Goal: Task Accomplishment & Management: Complete application form

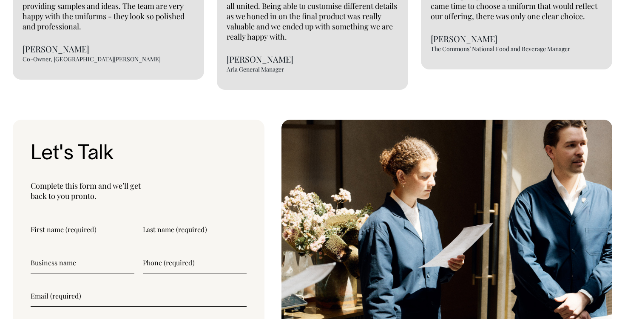
scroll to position [2004, 0]
click at [98, 218] on input"] "text" at bounding box center [83, 228] width 104 height 21
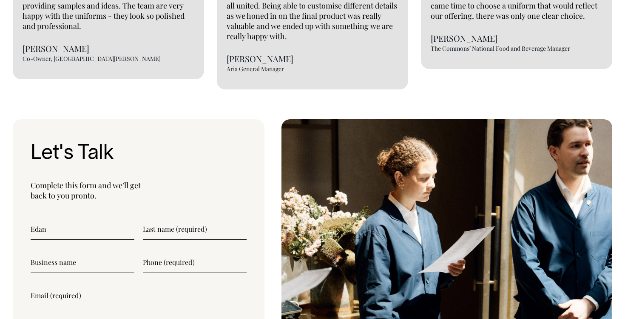
type input"] "Edan"
click at [225, 221] on input"] "text" at bounding box center [195, 228] width 104 height 21
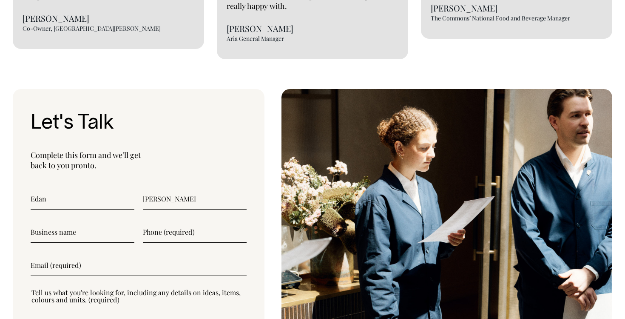
type input"] "[PERSON_NAME]"
click at [100, 221] on input"] "text" at bounding box center [83, 231] width 104 height 21
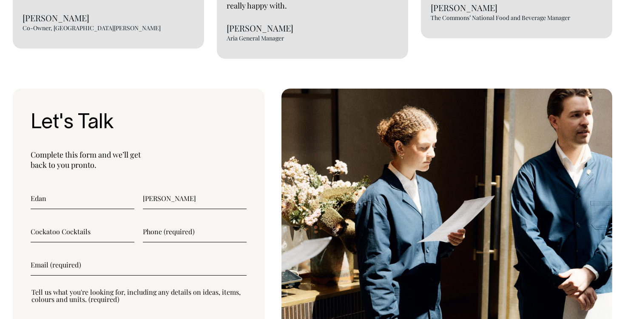
type input"] "Cockatoo Cocktails"
click at [148, 224] on input"] "text" at bounding box center [195, 231] width 104 height 21
type input"] "0493987731"
click at [136, 255] on input"] "email" at bounding box center [139, 264] width 216 height 21
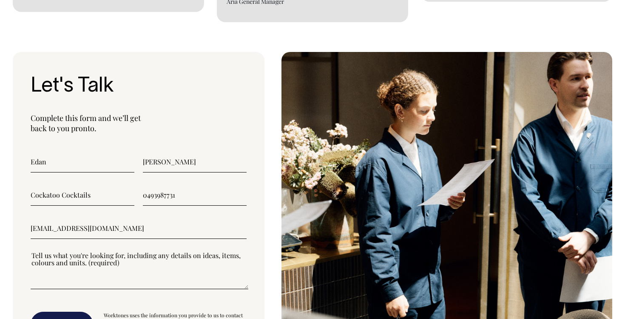
type input"] "[EMAIL_ADDRESS][DOMAIN_NAME]"
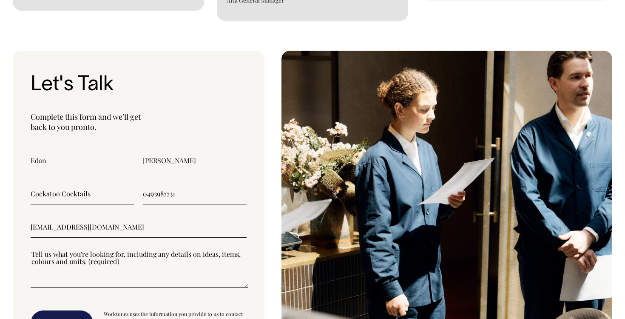
click at [135, 276] on div at bounding box center [139, 273] width 216 height 49
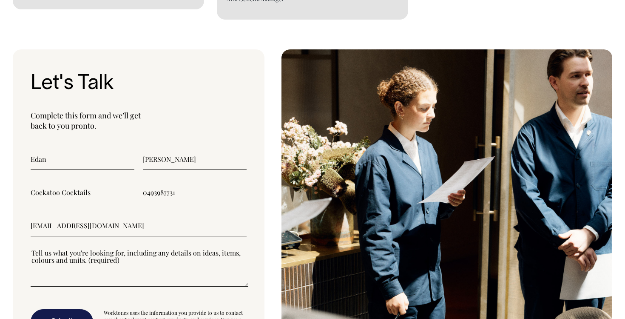
scroll to position [2074, 0]
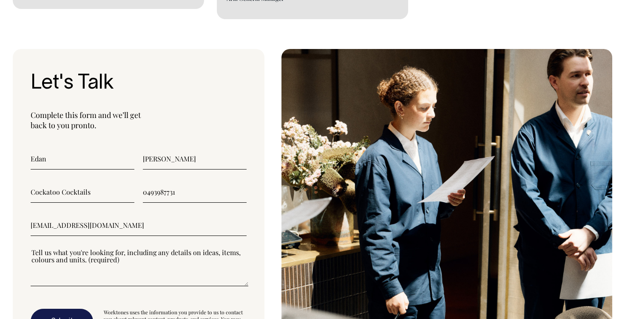
click at [136, 266] on textarea"] at bounding box center [140, 267] width 218 height 38
click at [98, 266] on textarea"] at bounding box center [140, 267] width 218 height 38
click at [88, 248] on textarea"] "Wanting unique bar uniform. Particularly set up uniform. I really like Pinks Wi…" at bounding box center [140, 267] width 218 height 38
click at [103, 250] on textarea"] "Wanting unique bar uniform. Particularly set up uniform. I really like Pinks Wi…" at bounding box center [140, 267] width 218 height 38
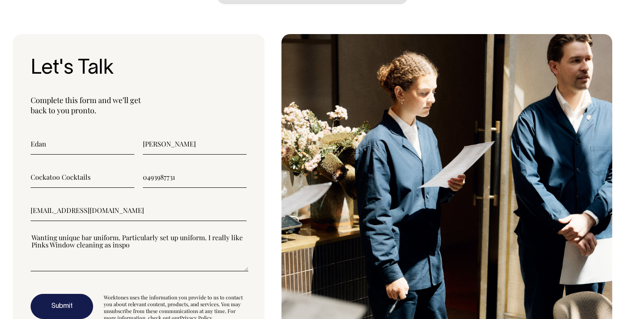
type textarea"] "Wanting unique bar uniform. Particularly set up uniform. I really like Pinks Wi…"
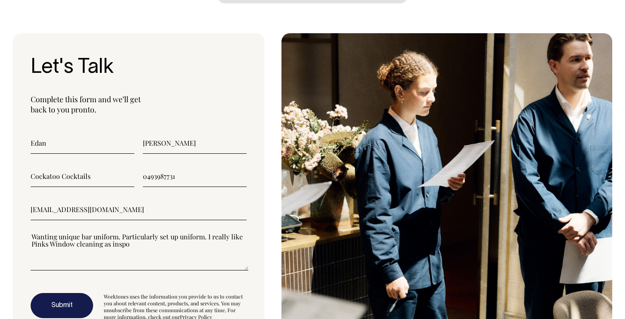
click at [75, 293] on button "Submit" at bounding box center [62, 306] width 63 height 26
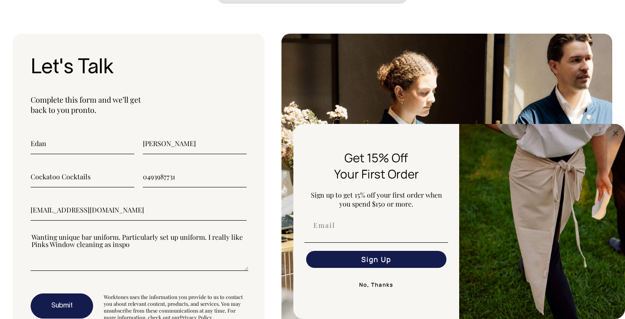
scroll to position [2090, 0]
click at [64, 293] on button "Submit" at bounding box center [62, 306] width 63 height 26
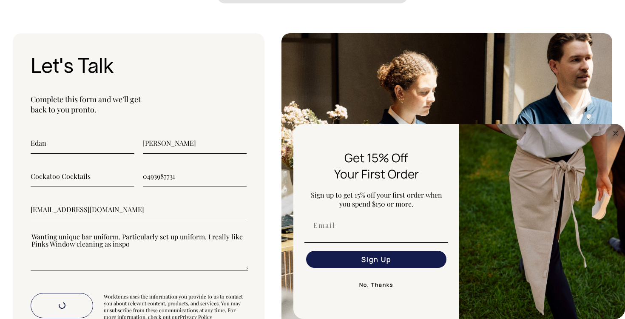
click at [392, 286] on button "No, Thanks" at bounding box center [377, 284] width 144 height 17
